Goal: Navigation & Orientation: Find specific page/section

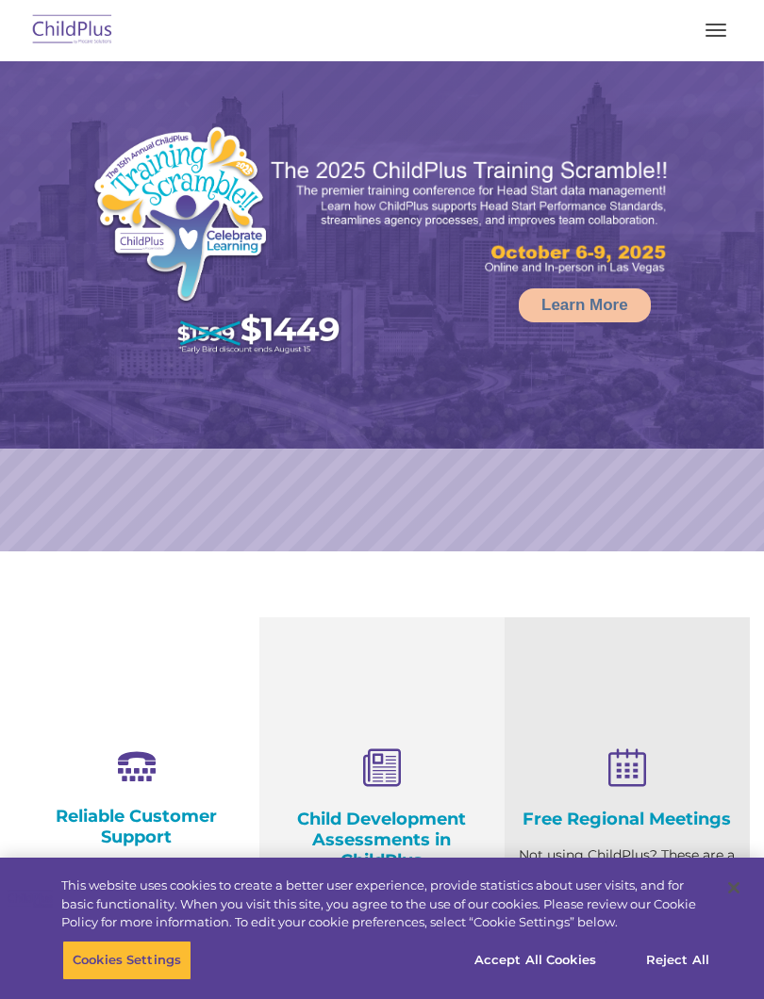
select select "MEDIUM"
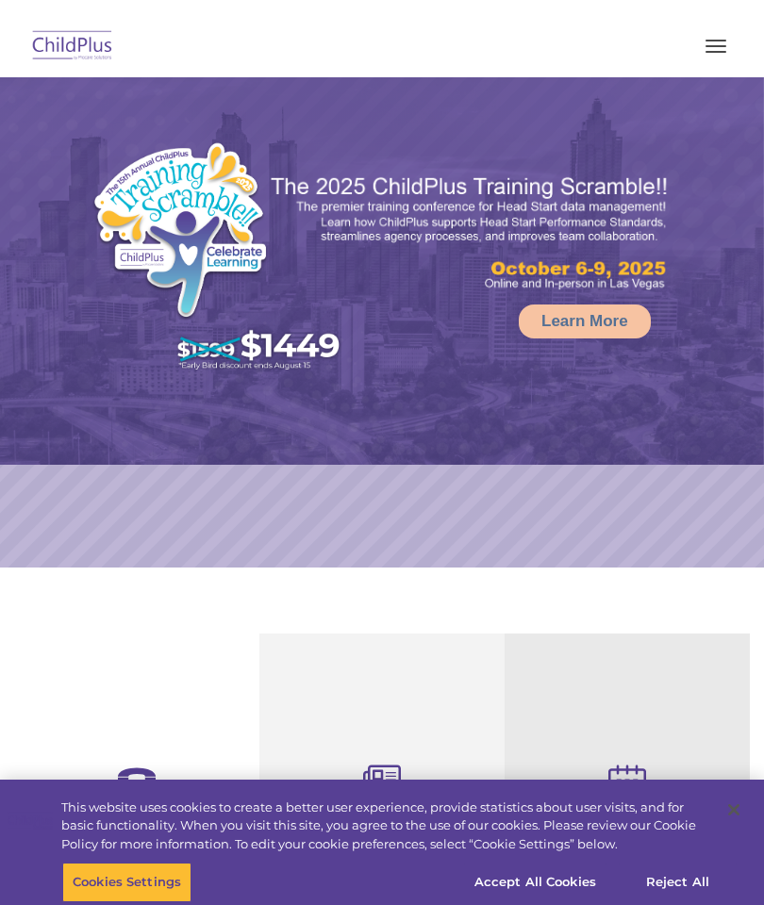
select select "MEDIUM"
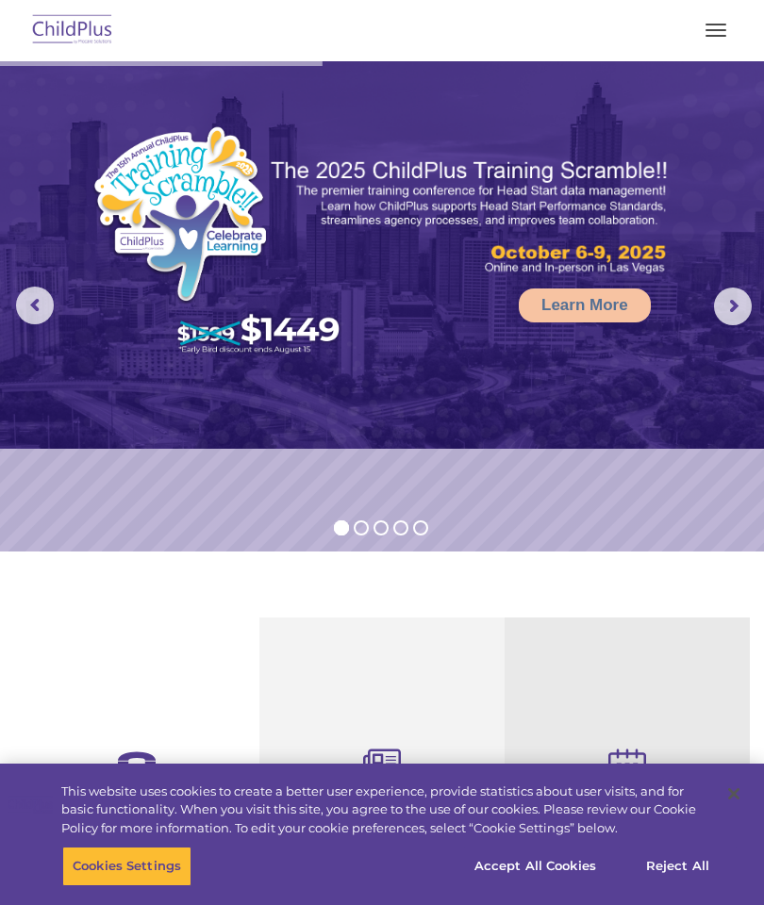
click at [397, 687] on div "Child Development Assessments in ChildPlus Experience and analyze child assessm…" at bounding box center [381, 907] width 245 height 579
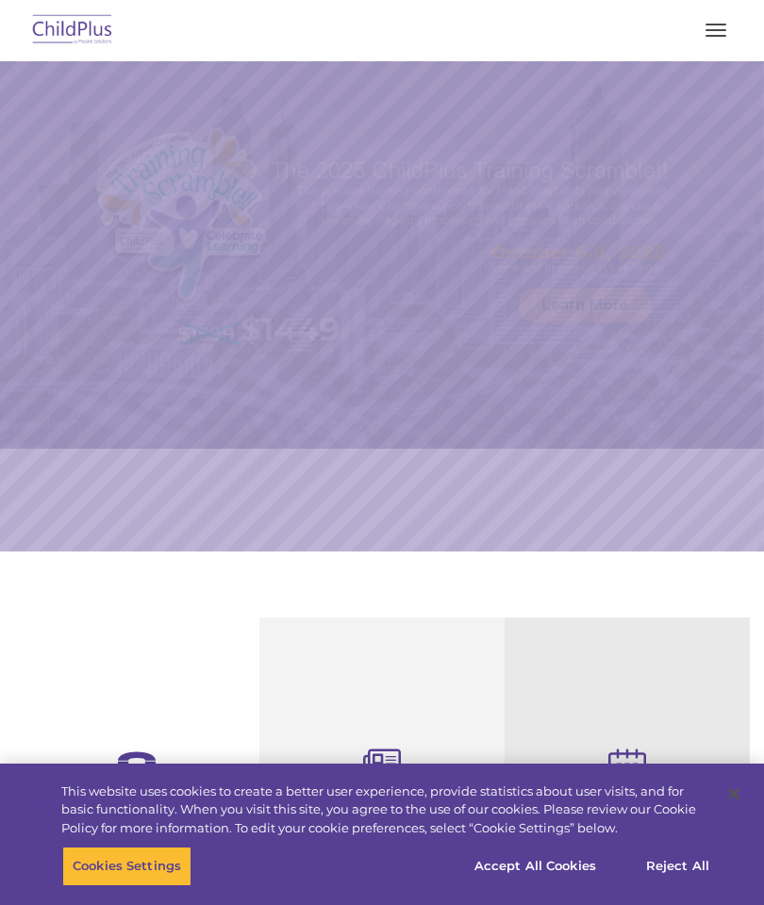
scroll to position [-6, 0]
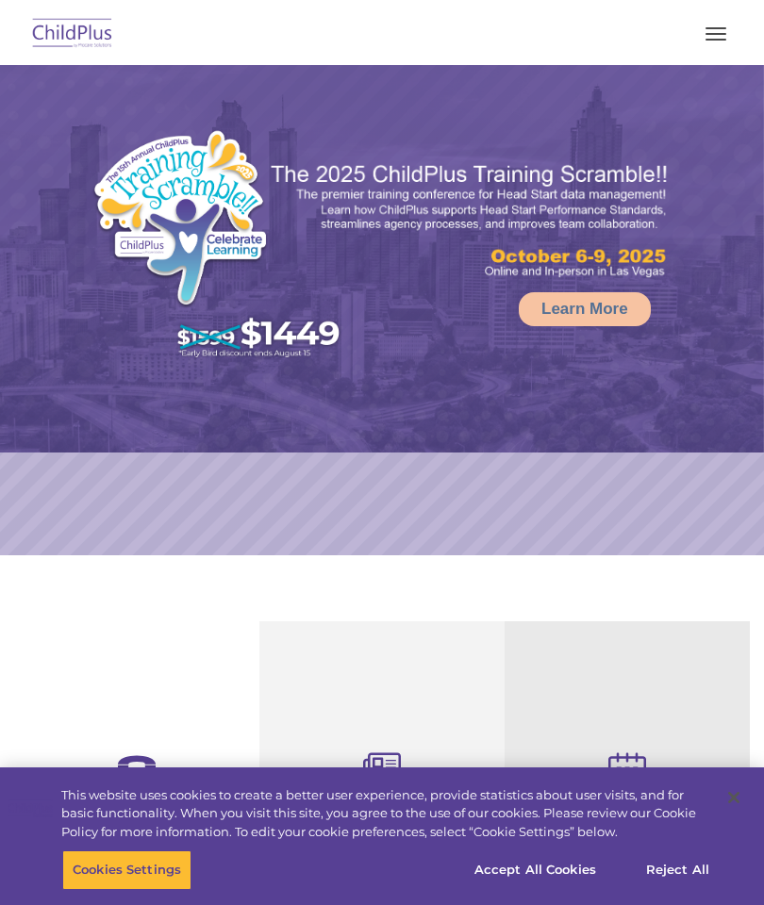
select select "MEDIUM"
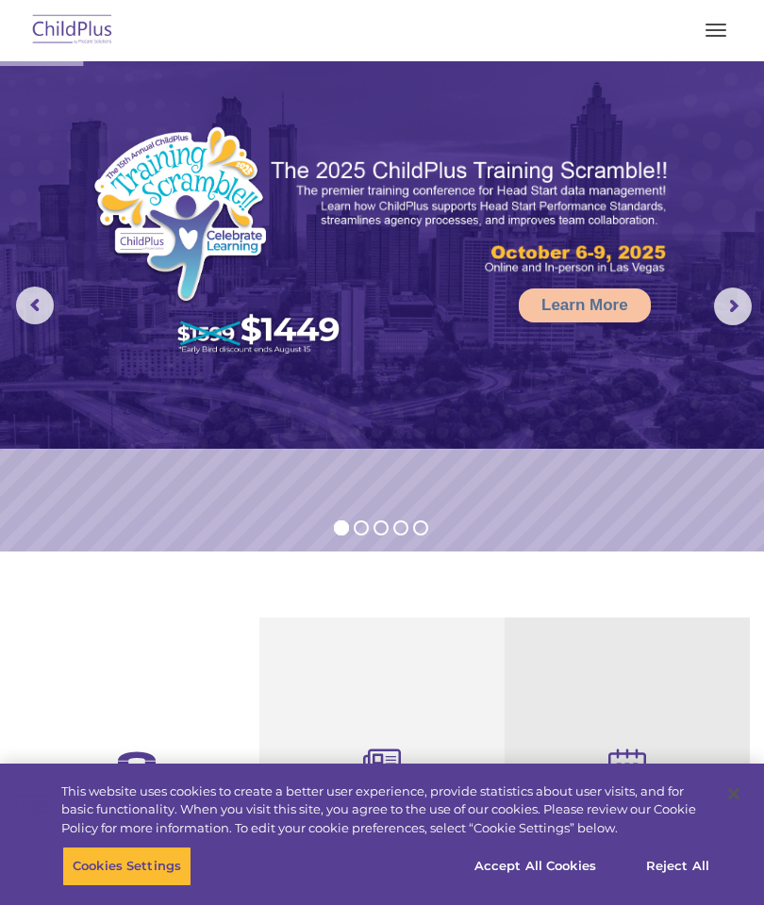
click at [696, 42] on button "button" at bounding box center [716, 30] width 40 height 30
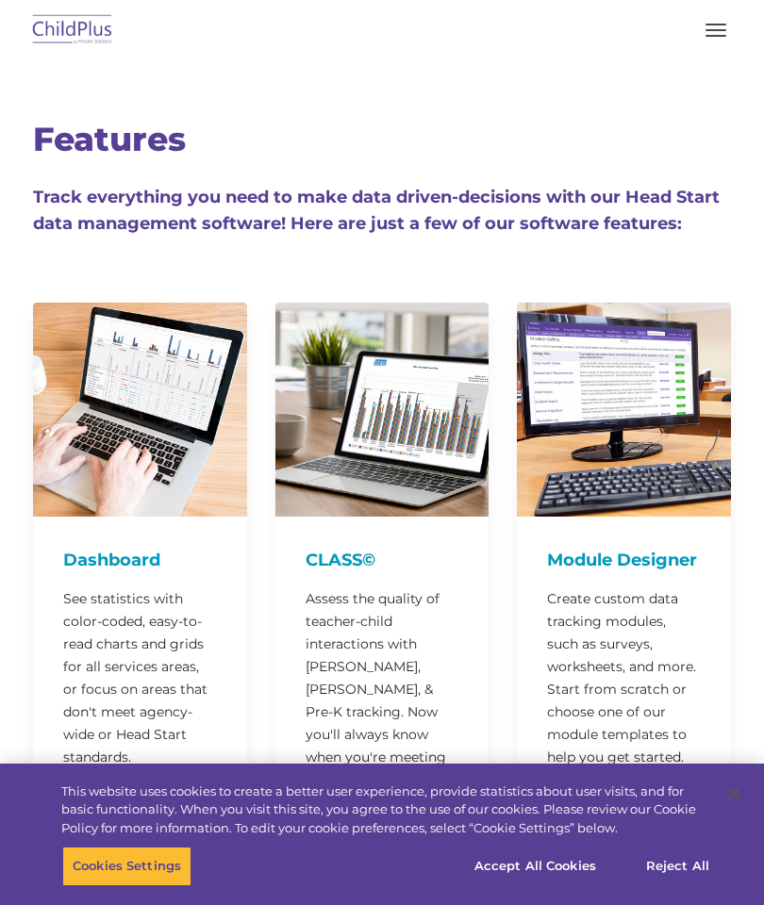
click at [710, 36] on span "button" at bounding box center [715, 36] width 21 height 2
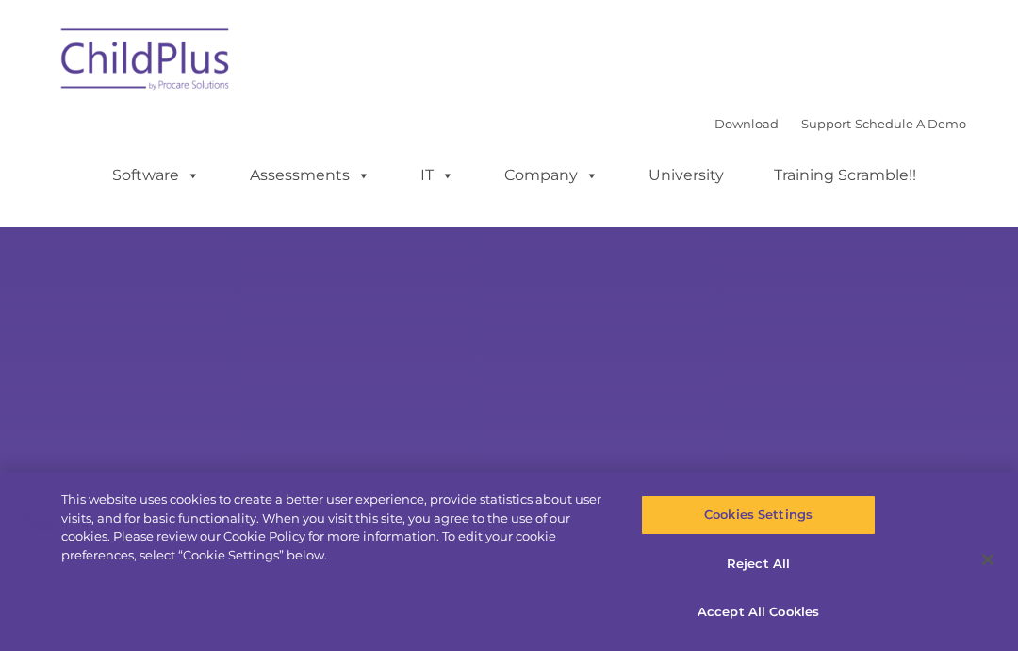
type input ""
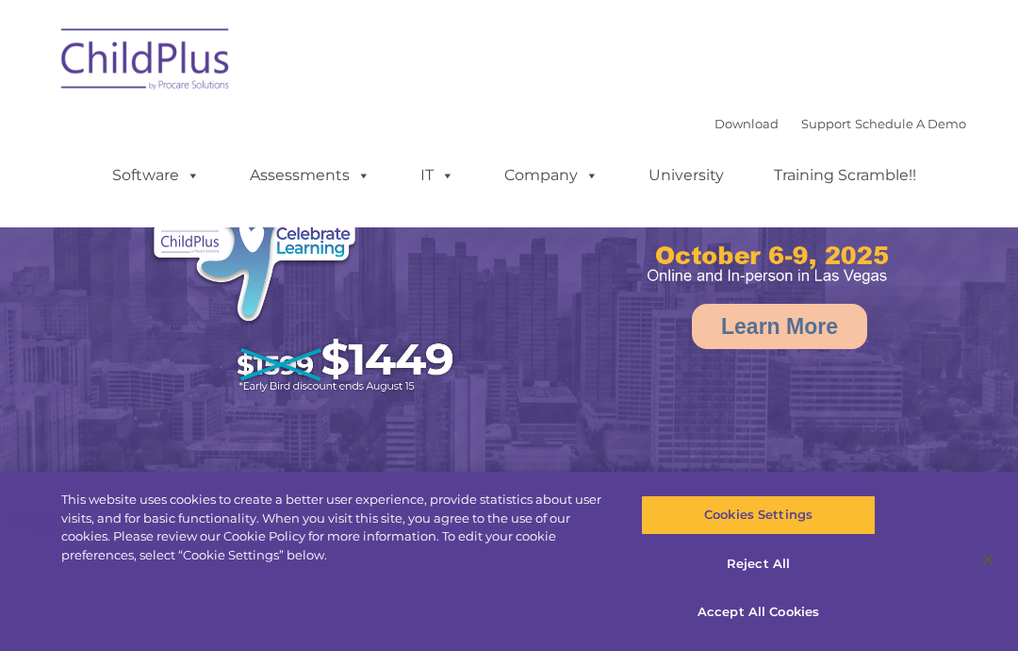
select select "MEDIUM"
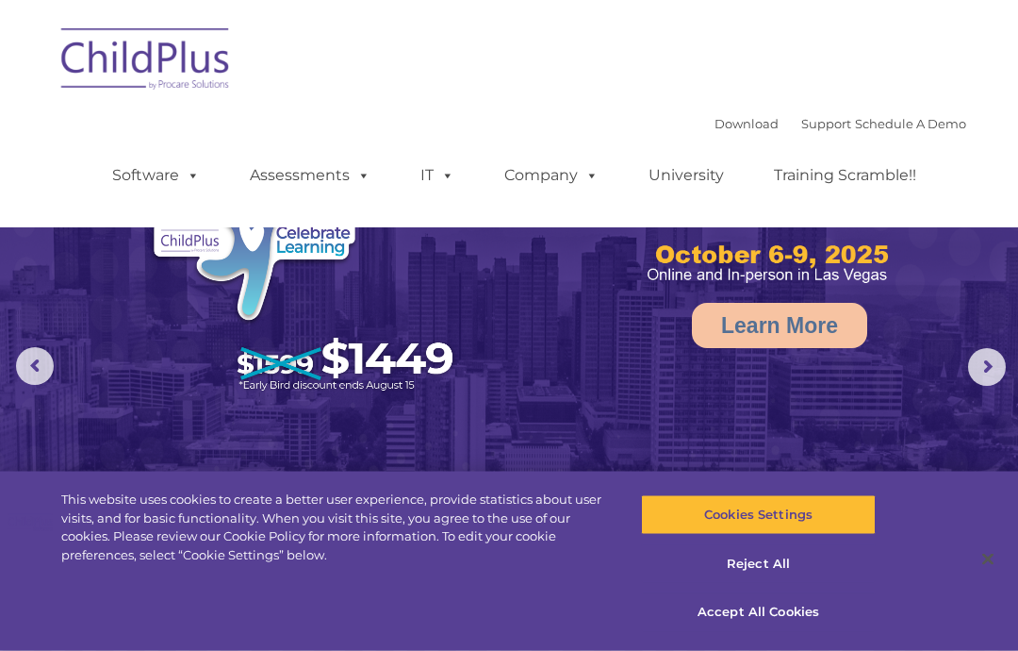
click at [191, 69] on img at bounding box center [146, 62] width 189 height 94
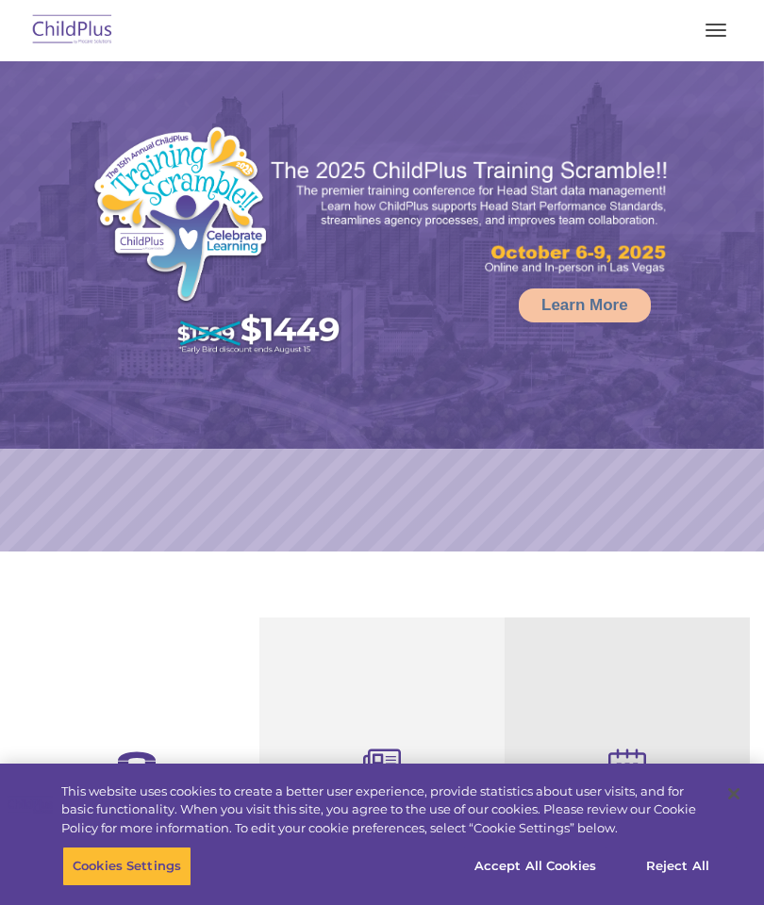
select select "MEDIUM"
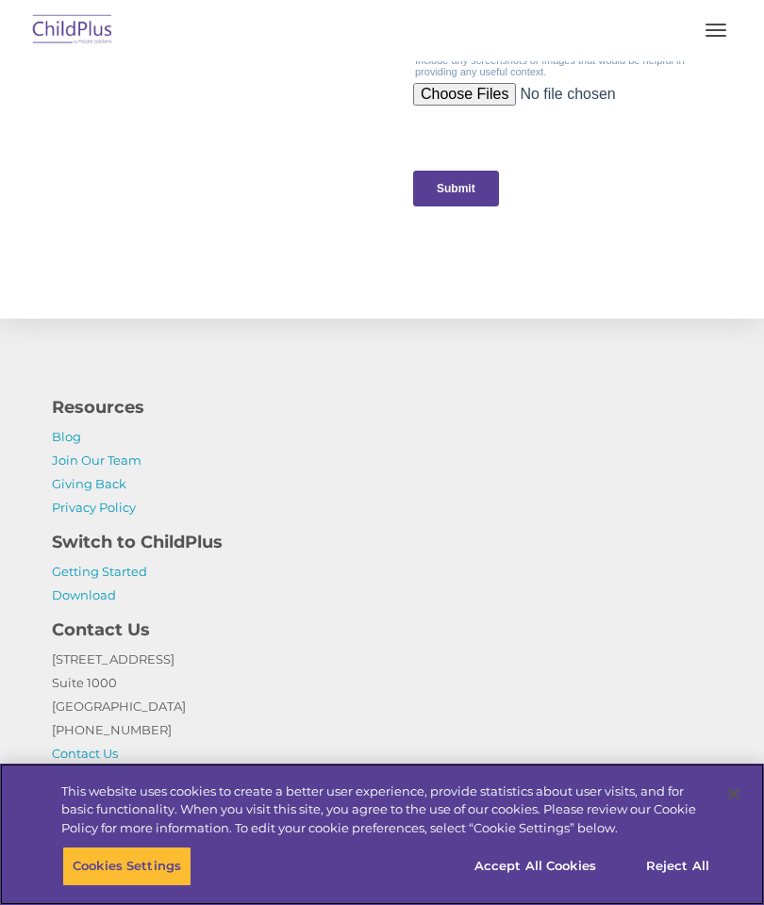
scroll to position [2115, 0]
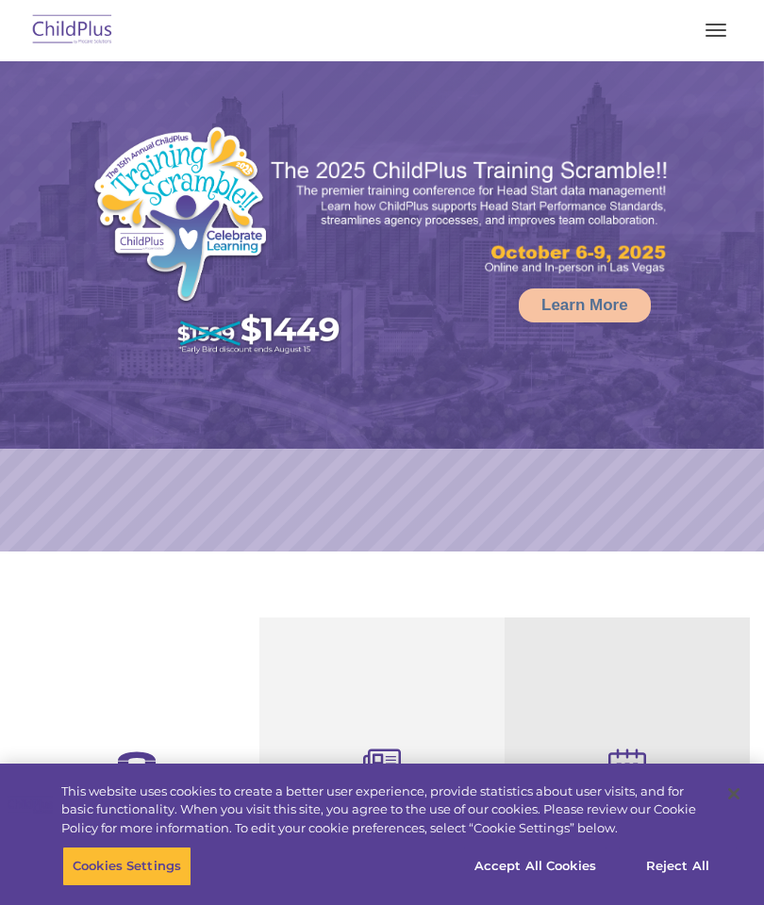
select select "MEDIUM"
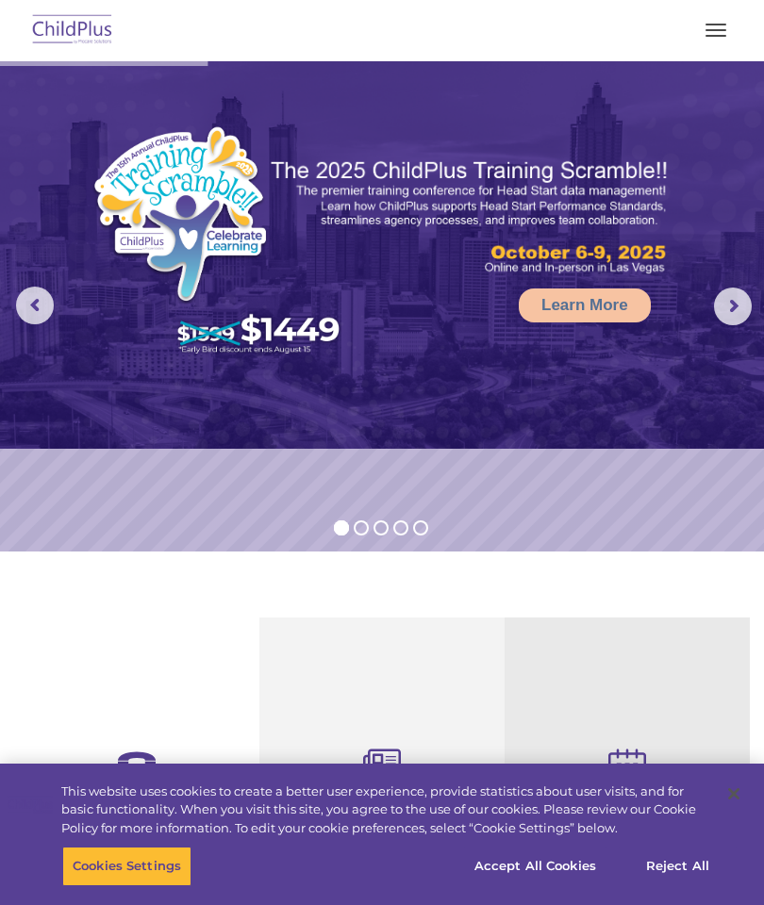
click at [680, 50] on div at bounding box center [382, 30] width 688 height 45
click at [707, 41] on button "button" at bounding box center [716, 30] width 40 height 30
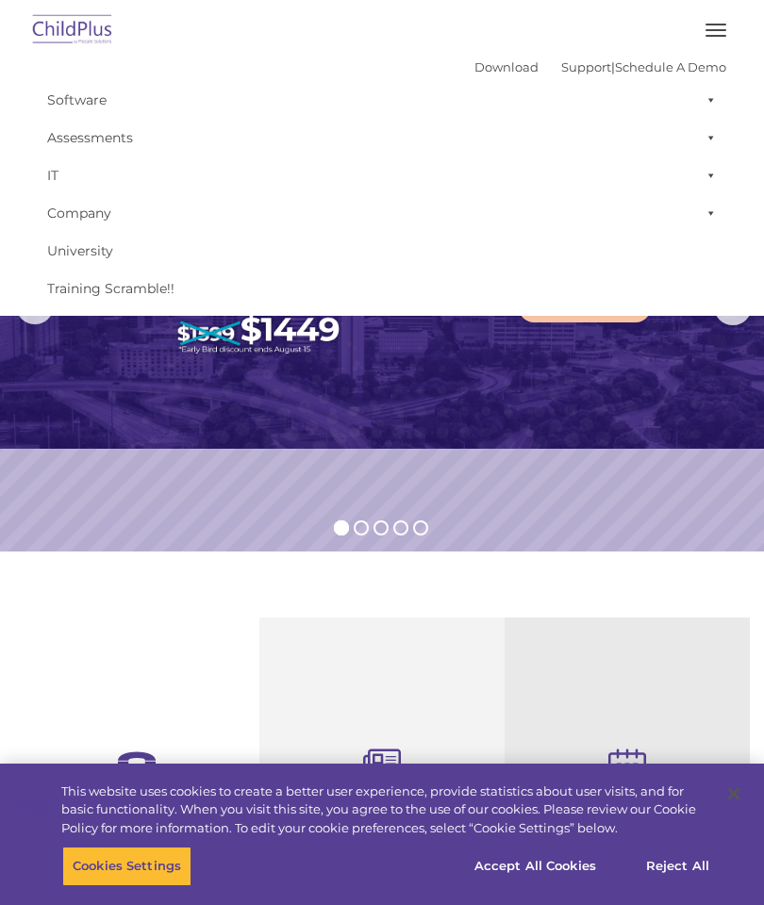
click at [621, 551] on rs-slide "Learn More" at bounding box center [382, 306] width 764 height 490
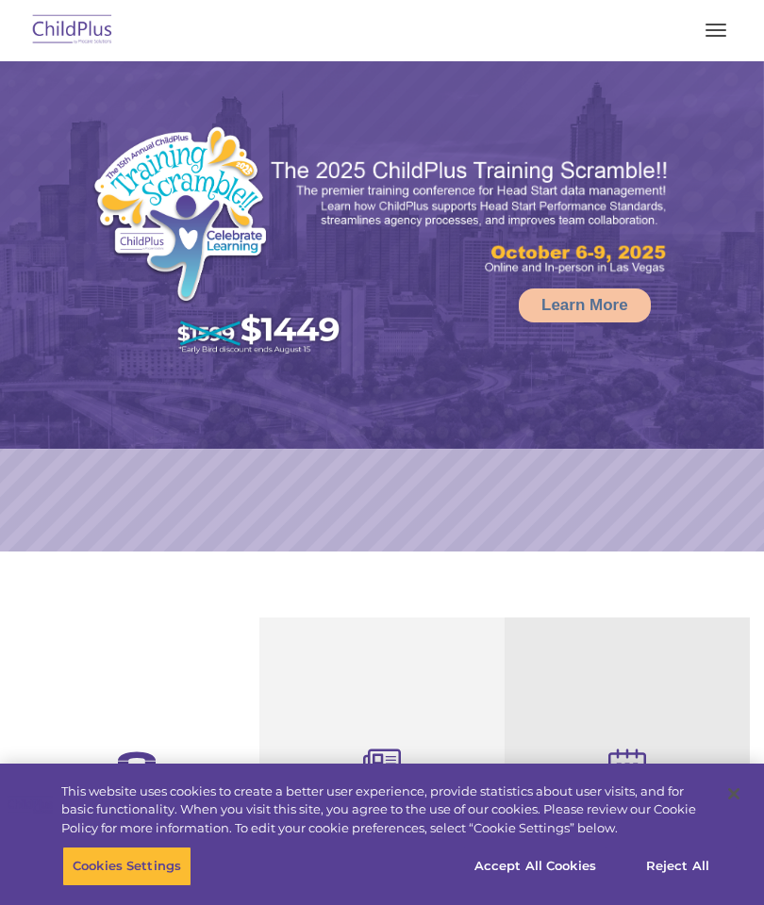
select select "MEDIUM"
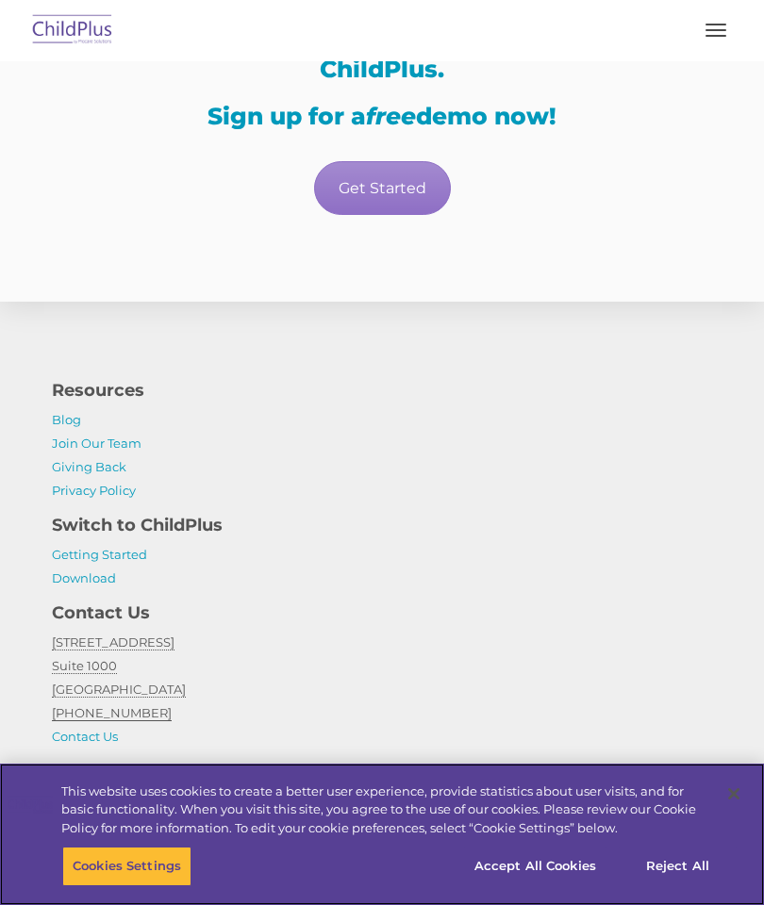
scroll to position [3484, 0]
